Goal: Book appointment/travel/reservation

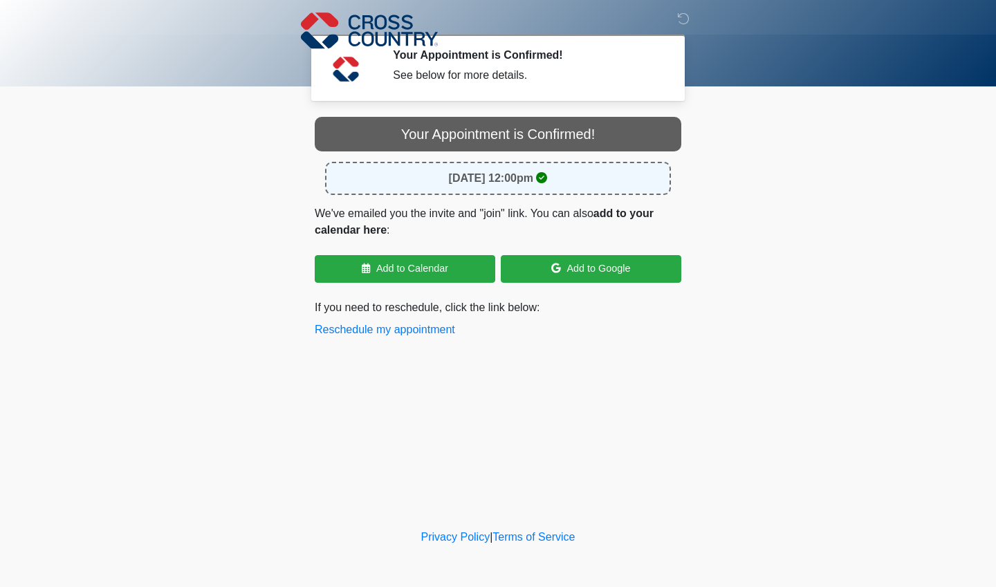
click at [624, 192] on div "[DATE] 12:00pm" at bounding box center [498, 178] width 346 height 33
click at [596, 182] on div "[DATE] 12:00pm" at bounding box center [498, 178] width 346 height 33
click at [273, 1] on nav at bounding box center [488, 30] width 996 height 61
click at [342, 391] on button "Join my video exam now" at bounding box center [375, 385] width 121 height 17
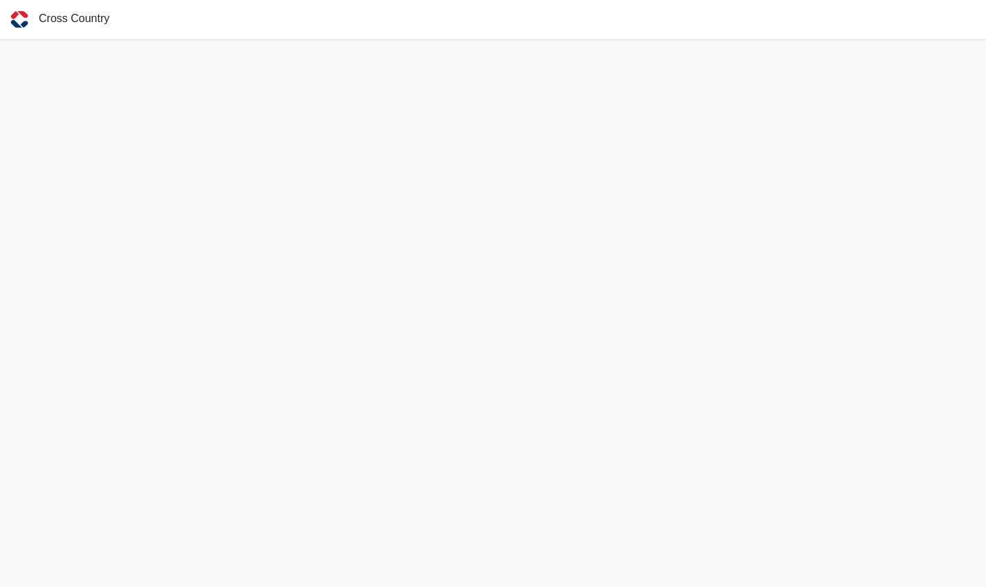
scroll to position [3, 0]
